Goal: Check status: Check status

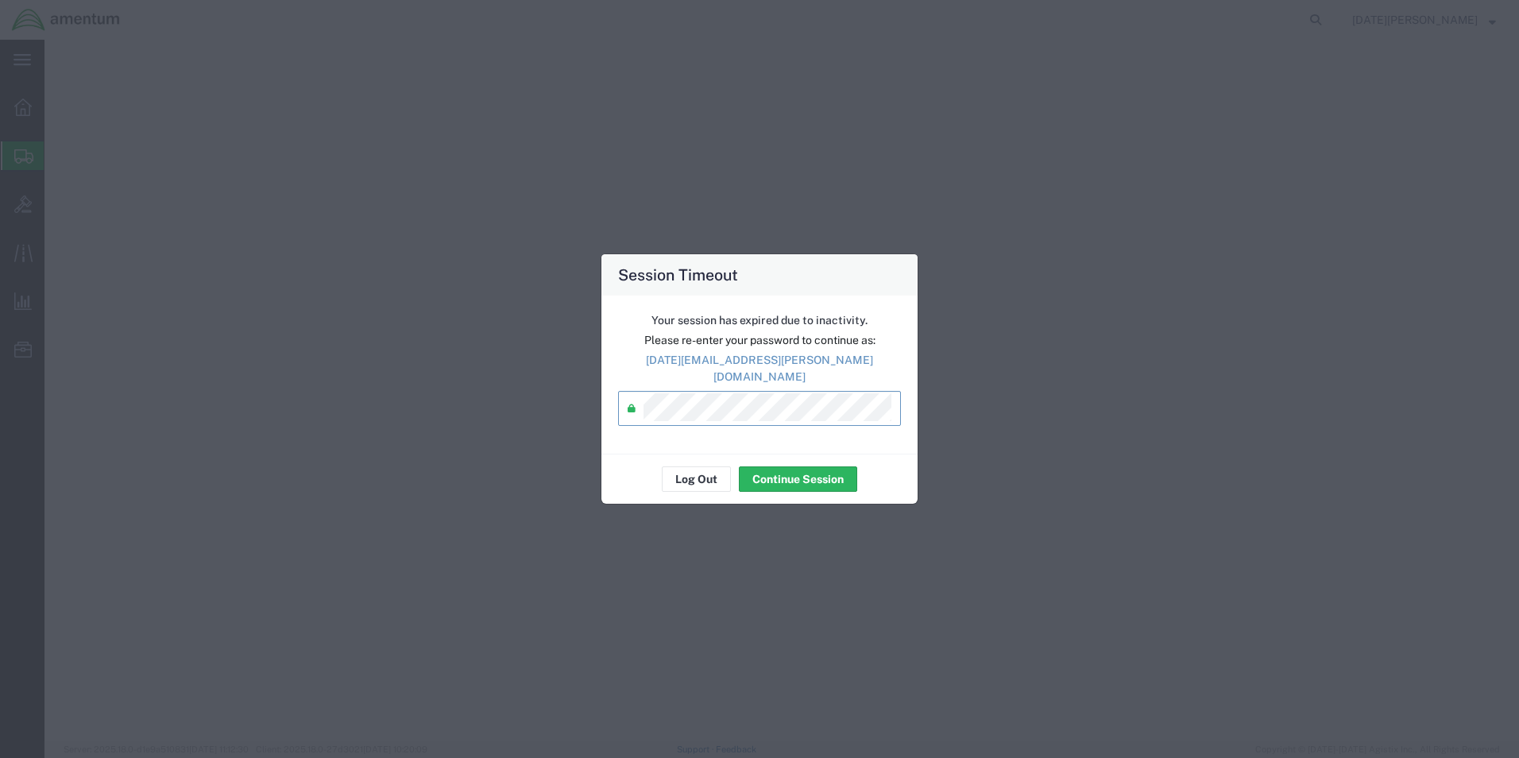
select select "YRPK"
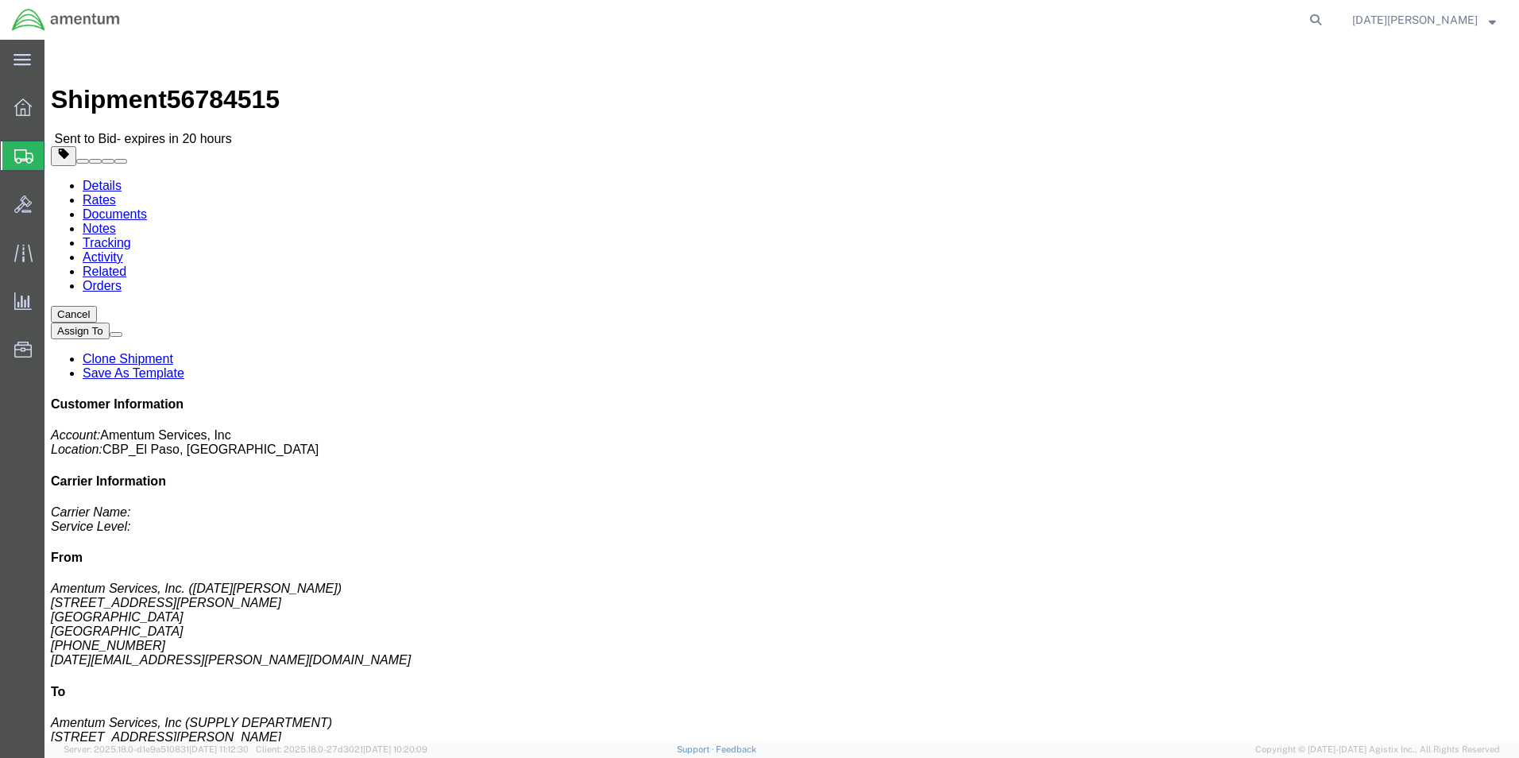
click div "Package Content # 1 1 x Your Packaging Package Type Select Bale(s) Basket(s) Bo…"
click link "Documents"
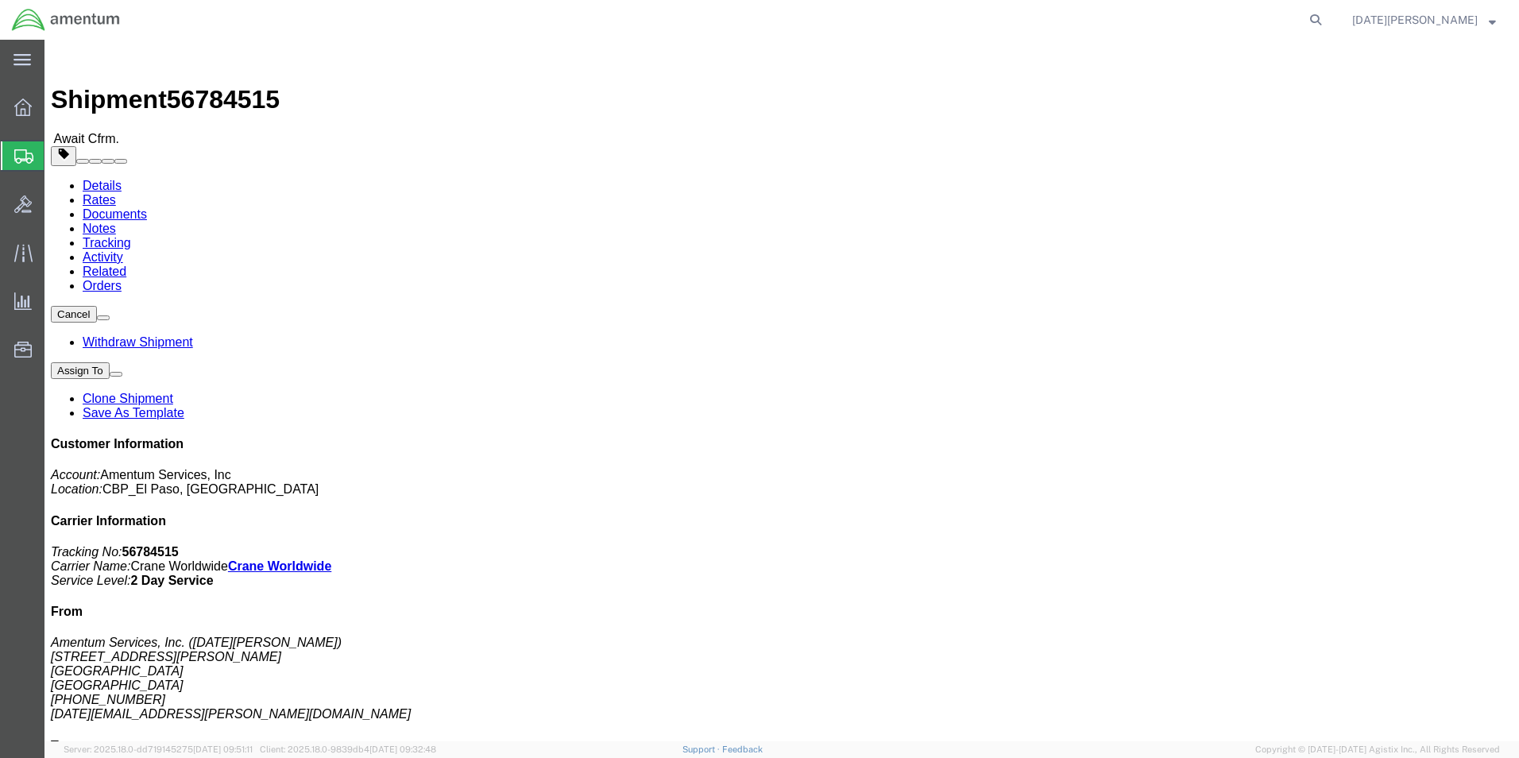
click link "Documents"
